Goal: Task Accomplishment & Management: Manage account settings

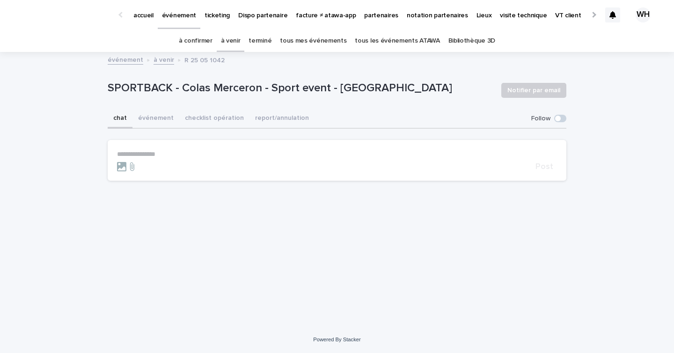
click at [219, 12] on p "ticketing" at bounding box center [217, 10] width 25 height 20
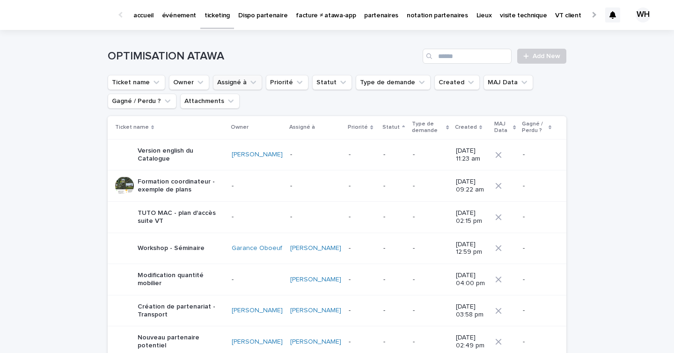
click at [249, 85] on icon "Assigné à" at bounding box center [253, 82] width 9 height 9
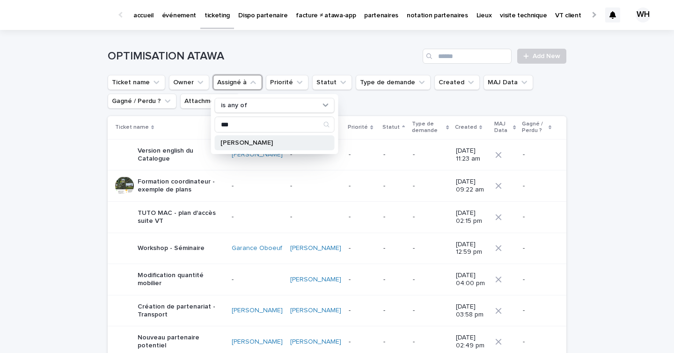
type input "***"
click at [241, 145] on p "[PERSON_NAME]" at bounding box center [269, 142] width 99 height 7
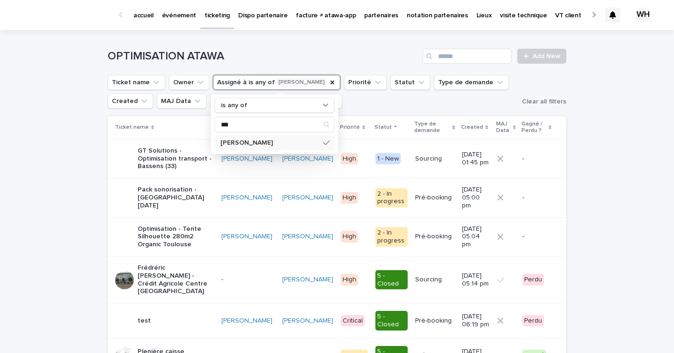
click at [241, 145] on p "[PERSON_NAME]" at bounding box center [269, 142] width 99 height 7
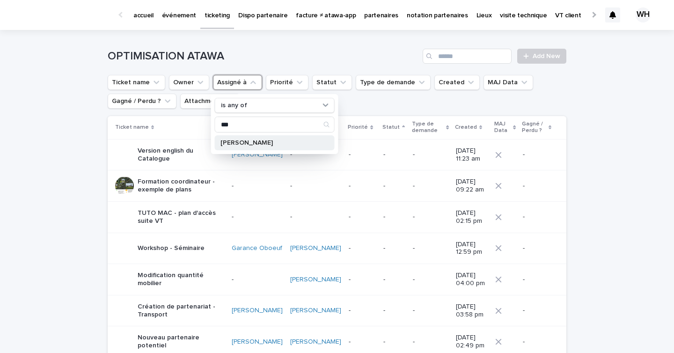
click at [244, 136] on div "[PERSON_NAME]" at bounding box center [275, 142] width 120 height 15
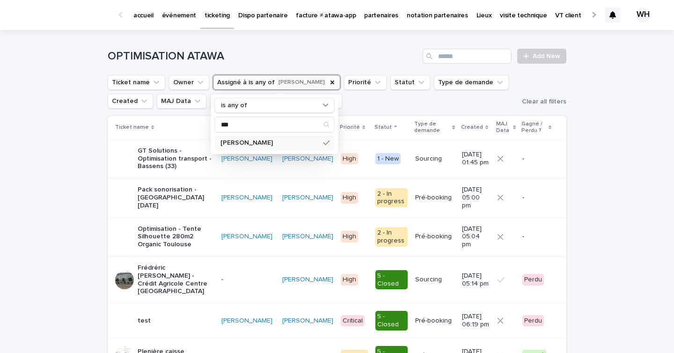
click at [411, 159] on td "Sourcing" at bounding box center [434, 158] width 46 height 39
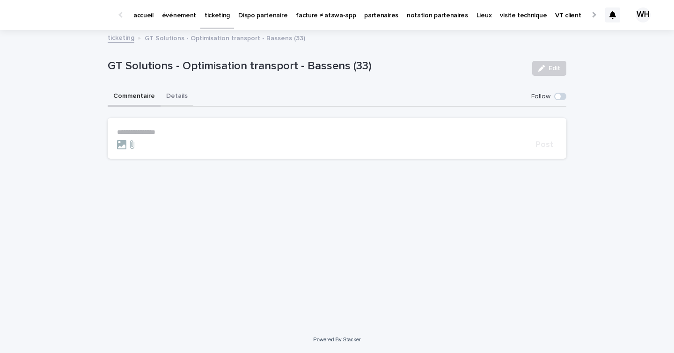
click at [187, 93] on button "Details" at bounding box center [177, 97] width 33 height 20
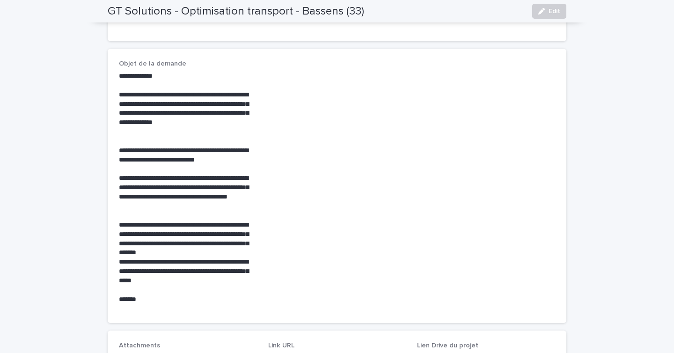
scroll to position [240, 0]
